Goal: Navigation & Orientation: Find specific page/section

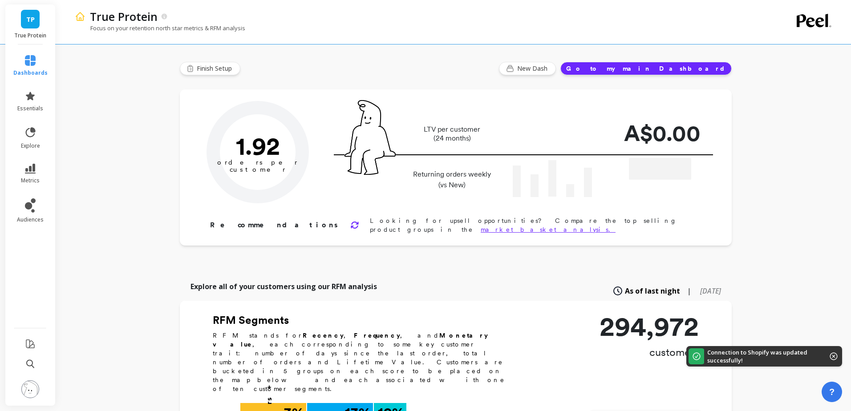
type input "Champions"
type input "28093"
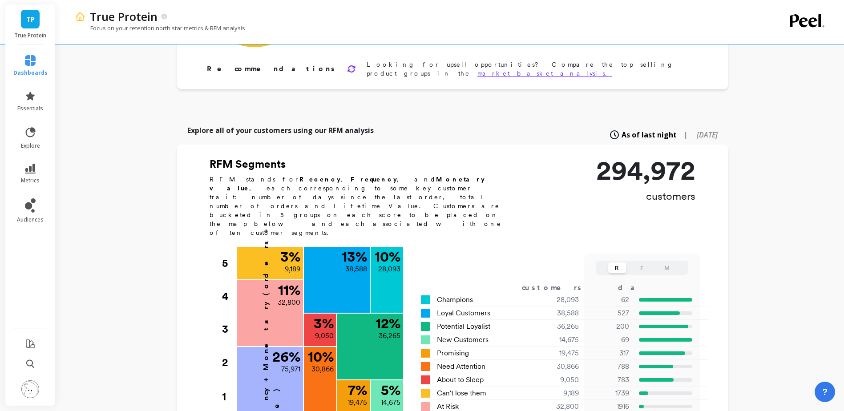
scroll to position [17, 0]
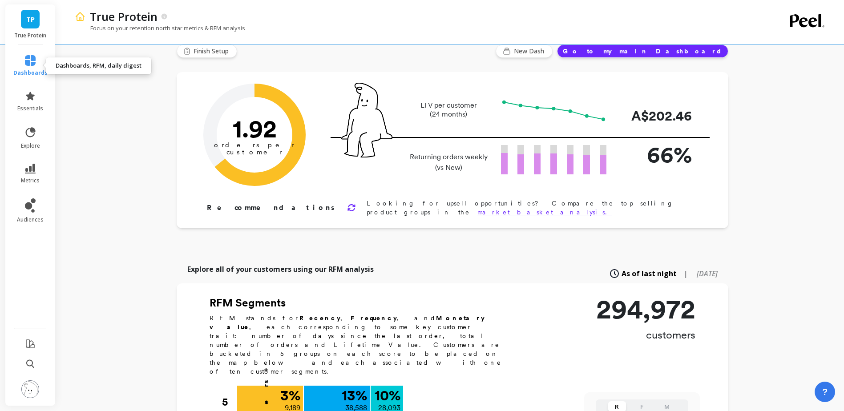
click at [33, 55] on icon at bounding box center [30, 60] width 11 height 11
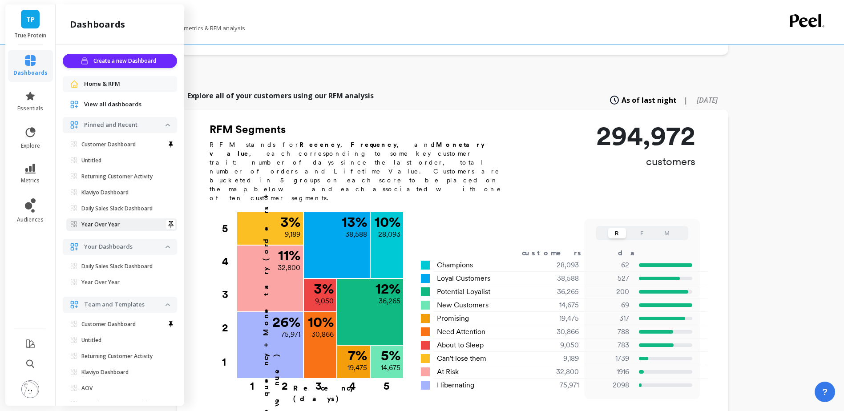
scroll to position [21, 0]
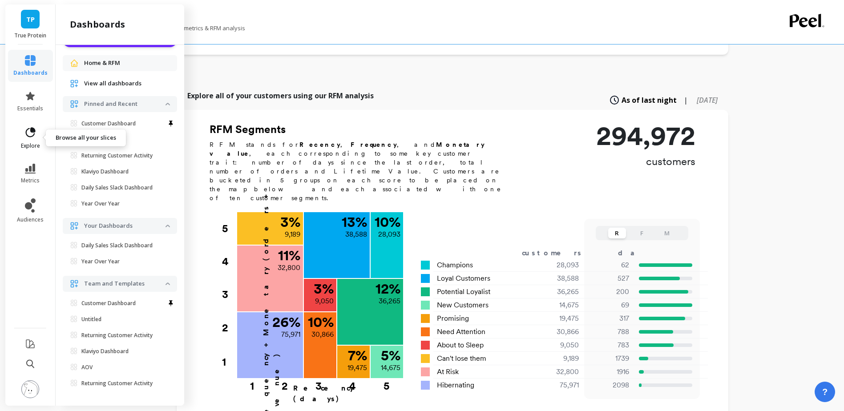
click at [32, 127] on icon at bounding box center [30, 132] width 12 height 12
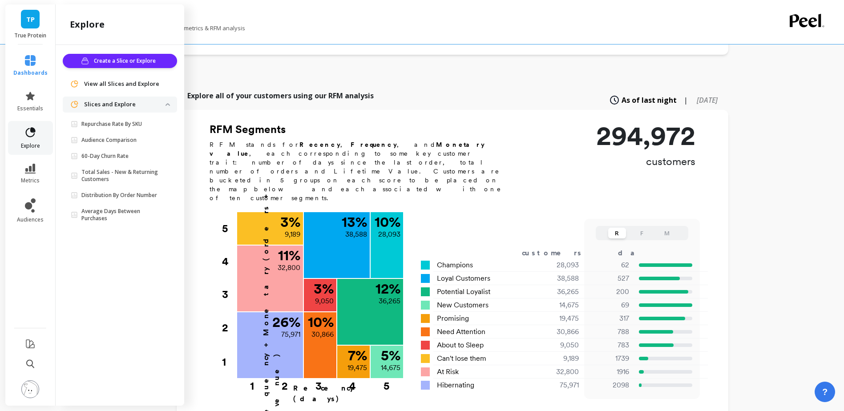
scroll to position [0, 0]
click at [30, 106] on span "essentials" at bounding box center [30, 108] width 26 height 7
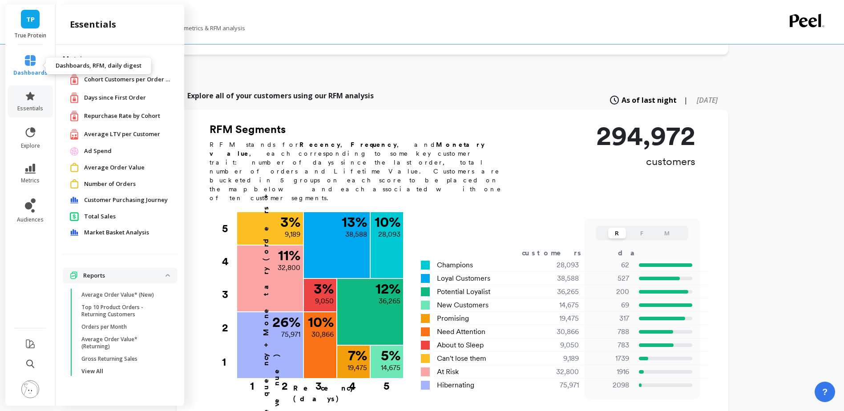
click at [32, 75] on span "dashboards" at bounding box center [30, 72] width 34 height 7
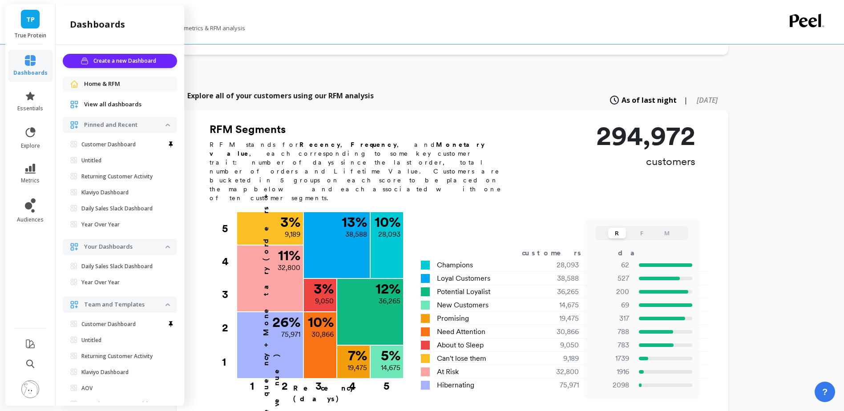
click at [112, 109] on span "View all dashboards" at bounding box center [112, 104] width 57 height 9
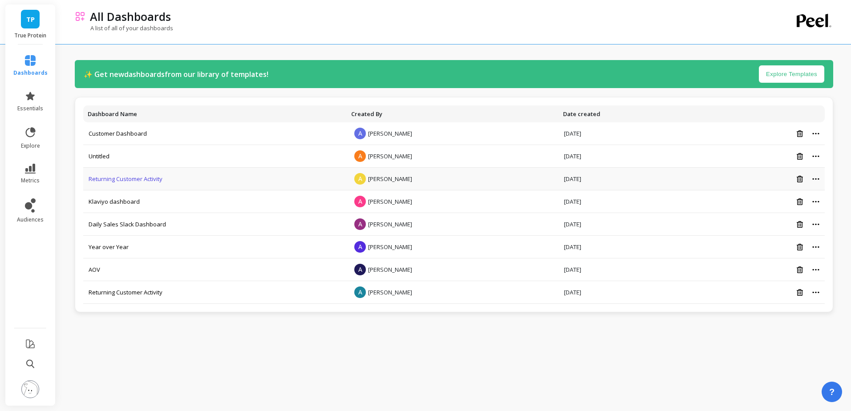
click at [140, 180] on link "Returning Customer Activity" at bounding box center [126, 179] width 74 height 8
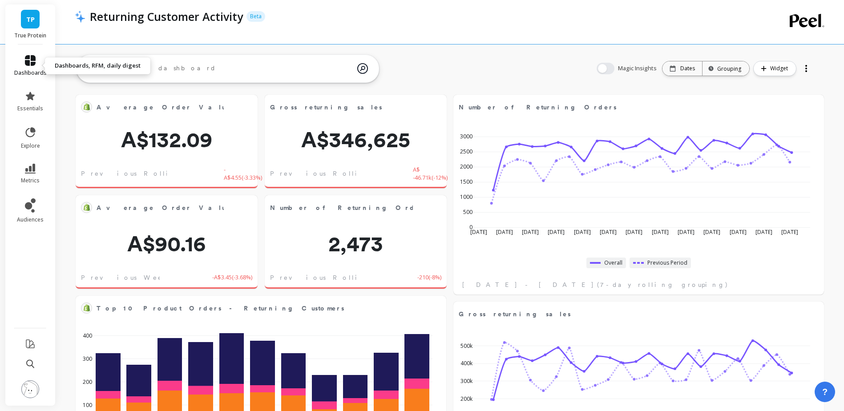
click at [32, 61] on icon at bounding box center [30, 60] width 11 height 11
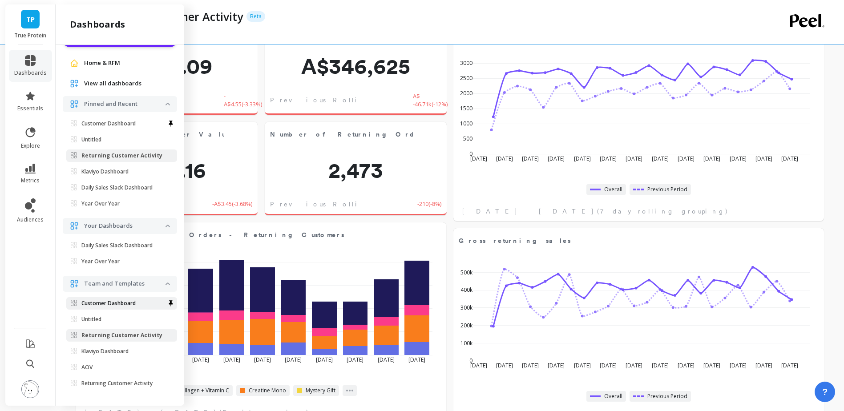
click at [117, 305] on p "Customer Dashboard" at bounding box center [108, 303] width 54 height 7
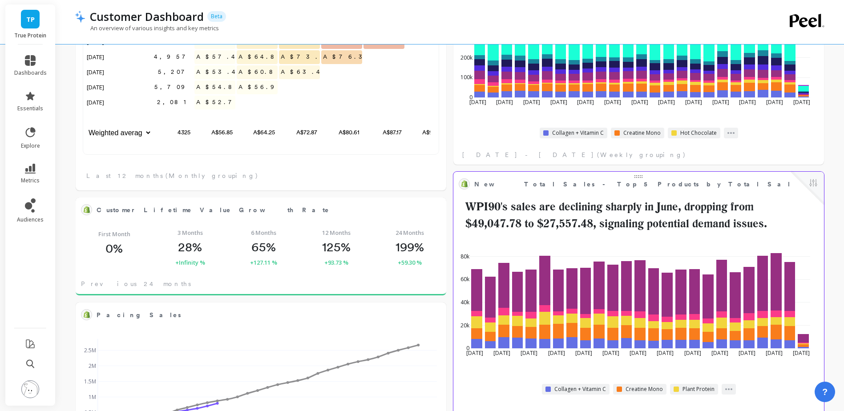
scroll to position [474, 0]
